Goal: Information Seeking & Learning: Compare options

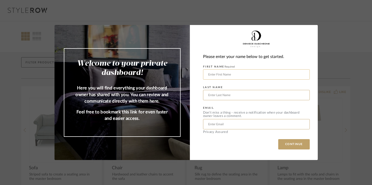
click at [237, 72] on input "text" at bounding box center [256, 74] width 107 height 10
type input "Kiera"
type input "Haining"
type input "[EMAIL_ADDRESS][DOMAIN_NAME]"
click at [284, 142] on button "CONTINUE" at bounding box center [293, 144] width 31 height 10
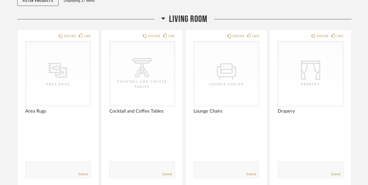
scroll to position [178, 0]
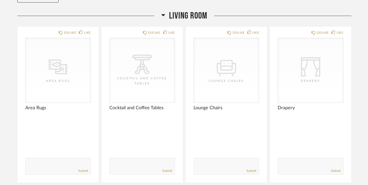
scroll to position [72, 0]
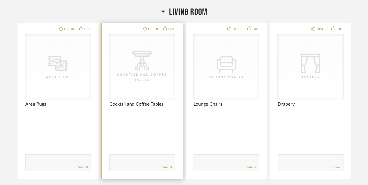
click at [133, 110] on div "Cocktail and Coffee Tables" at bounding box center [142, 107] width 66 height 11
click at [132, 105] on span "Cocktail and Coffee Tables" at bounding box center [142, 105] width 66 height 6
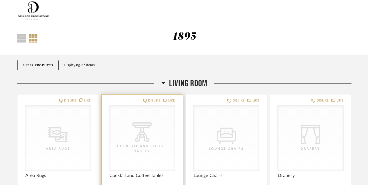
click at [160, 126] on div "CategoryIconTables Created with Sketch. Cocktail and Coffee Tables" at bounding box center [142, 138] width 66 height 65
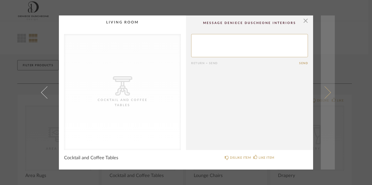
click at [325, 92] on span at bounding box center [324, 92] width 12 height 12
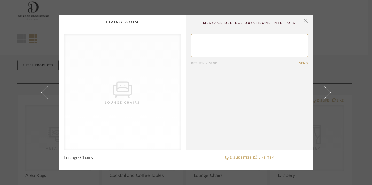
click at [325, 92] on span at bounding box center [324, 92] width 12 height 12
click at [350, 100] on div "× CategoryIconFabrics Created with Sketch. Drapery Return = Send Send Drapery D…" at bounding box center [186, 92] width 372 height 185
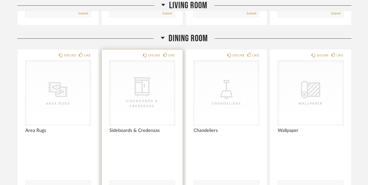
scroll to position [223, 0]
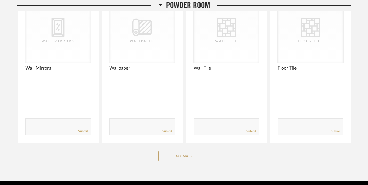
scroll to position [689, 0]
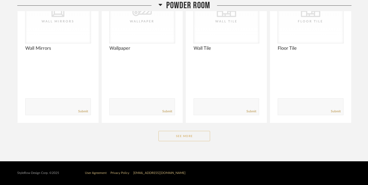
click at [179, 140] on button "See More" at bounding box center [185, 136] width 52 height 10
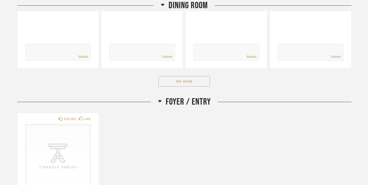
scroll to position [0, 0]
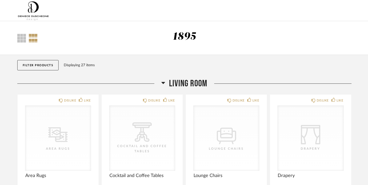
click at [28, 35] on div "Thumbnail View Full View" at bounding box center [41, 38] width 57 height 9
click at [36, 35] on div at bounding box center [33, 38] width 9 height 9
click at [17, 38] on div "Thumbnail View Full View" at bounding box center [41, 38] width 57 height 9
click at [21, 38] on div at bounding box center [21, 38] width 9 height 9
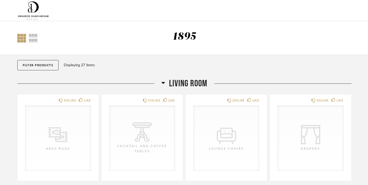
click at [38, 11] on img at bounding box center [33, 10] width 32 height 21
click at [34, 14] on img at bounding box center [33, 10] width 32 height 21
click at [185, 34] on div "1895" at bounding box center [184, 36] width 23 height 11
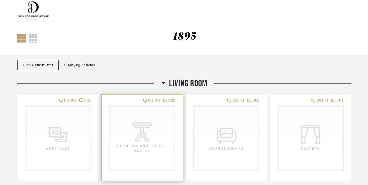
click at [175, 112] on div "CategoryIconTables Created with Sketch. Cocktail and Coffee Tables" at bounding box center [142, 138] width 66 height 65
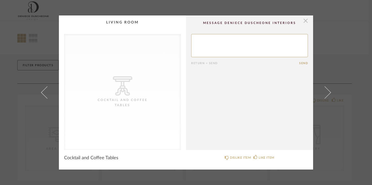
click at [304, 22] on span "button" at bounding box center [305, 20] width 10 height 10
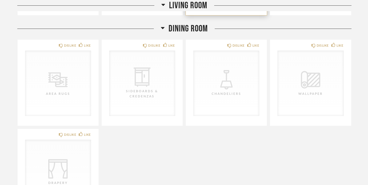
scroll to position [209, 0]
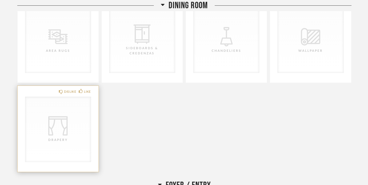
click at [78, 136] on div "CategoryIconFabrics Created with Sketch. Drapery" at bounding box center [58, 129] width 66 height 65
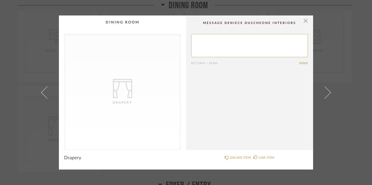
click at [125, 103] on div "Drapery" at bounding box center [123, 102] width 52 height 5
click at [15, 43] on div "× CategoryIconFabrics Created with Sketch. Drapery Return = Send Send Drapery D…" at bounding box center [186, 92] width 372 height 185
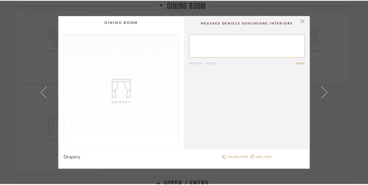
scroll to position [209, 0]
